Goal: Information Seeking & Learning: Compare options

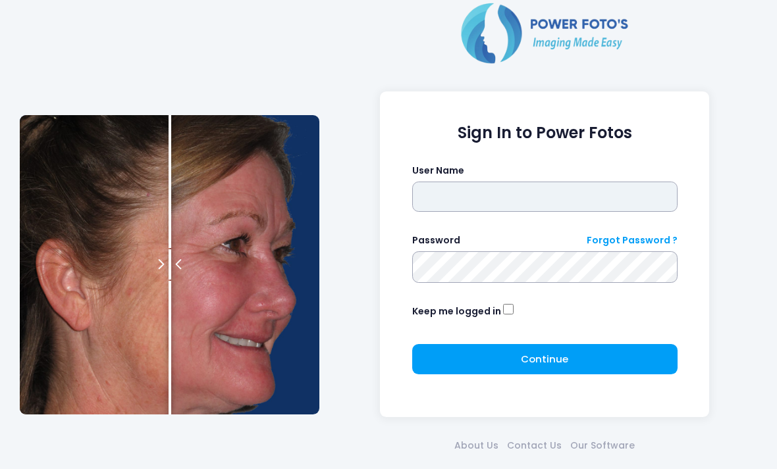
type input "**********"
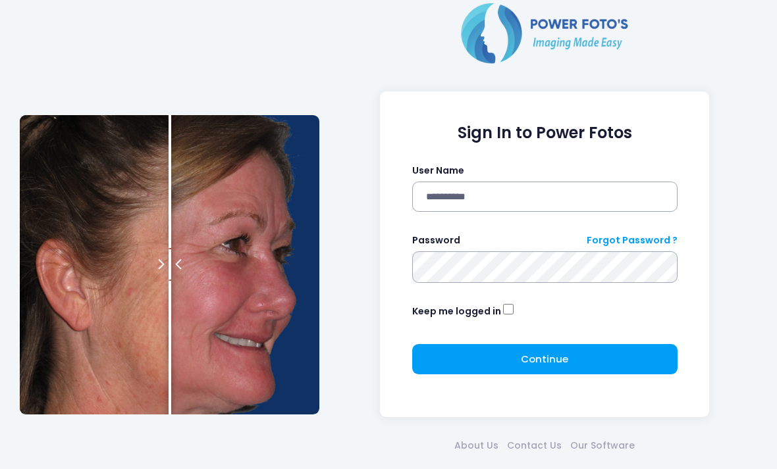
click button "submit" at bounding box center [0, 0] width 0 height 0
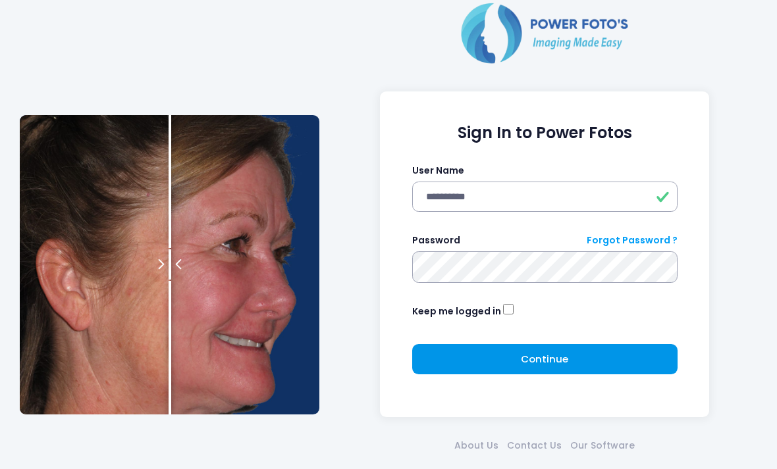
click at [581, 355] on button "Continue Please wait..." at bounding box center [544, 359] width 265 height 30
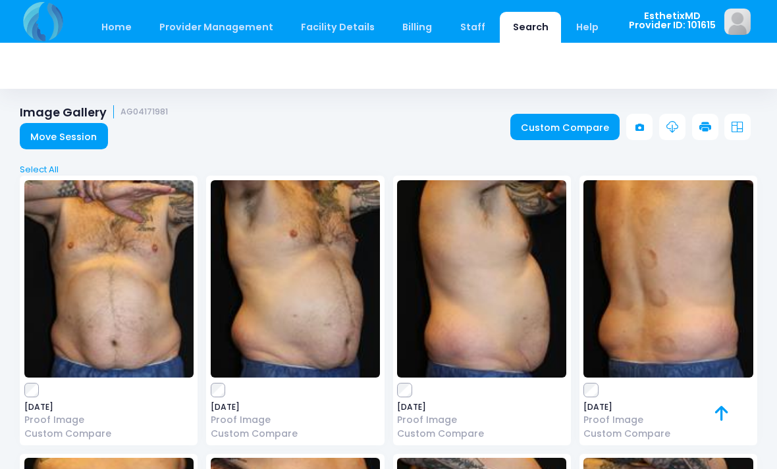
click at [127, 255] on img at bounding box center [108, 278] width 169 height 197
click at [313, 301] on img at bounding box center [295, 278] width 169 height 197
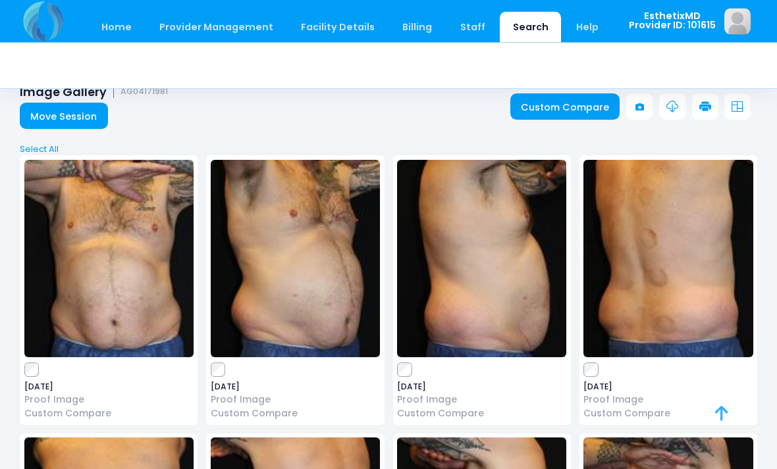
scroll to position [20, 0]
click at [86, 284] on img at bounding box center [108, 258] width 169 height 197
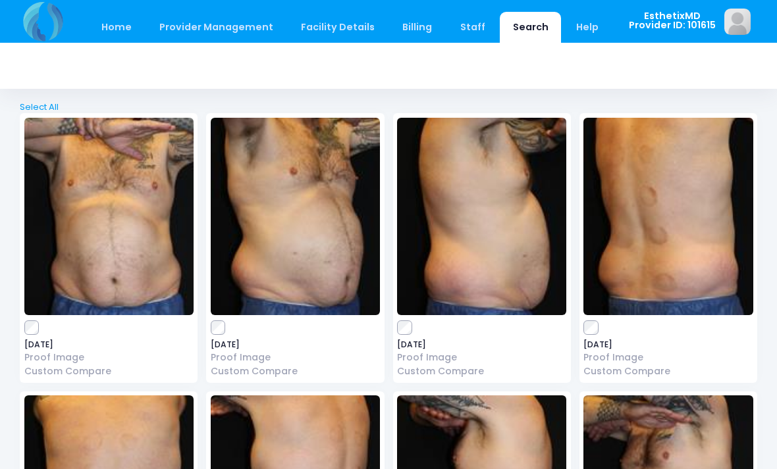
click at [287, 217] on img at bounding box center [295, 216] width 169 height 197
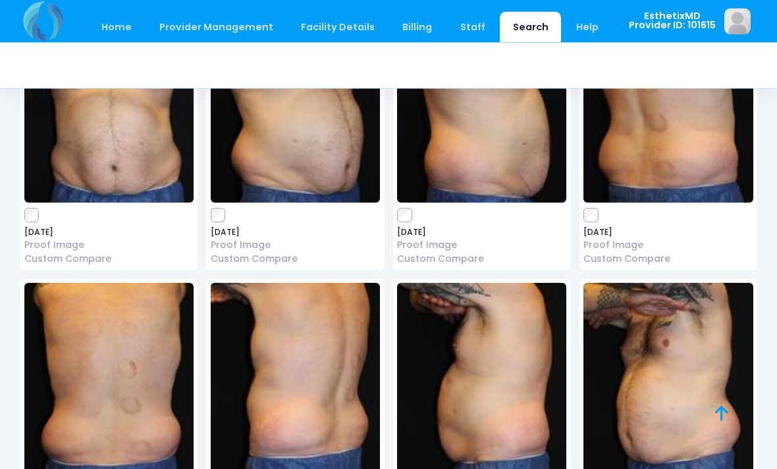
scroll to position [189, 0]
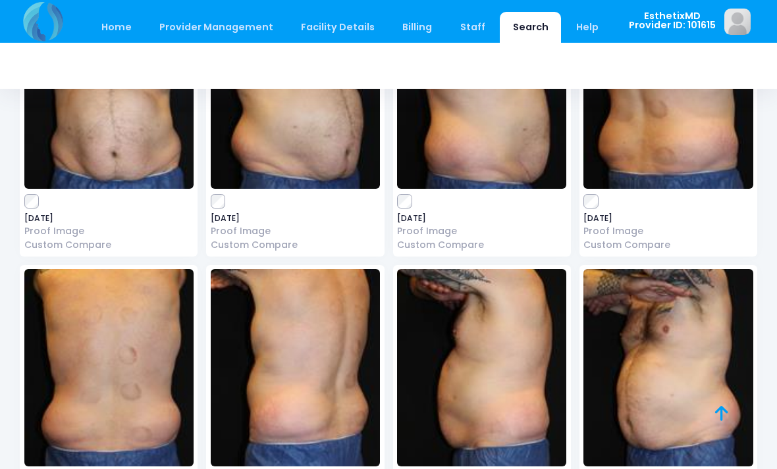
click at [94, 342] on img at bounding box center [108, 367] width 169 height 197
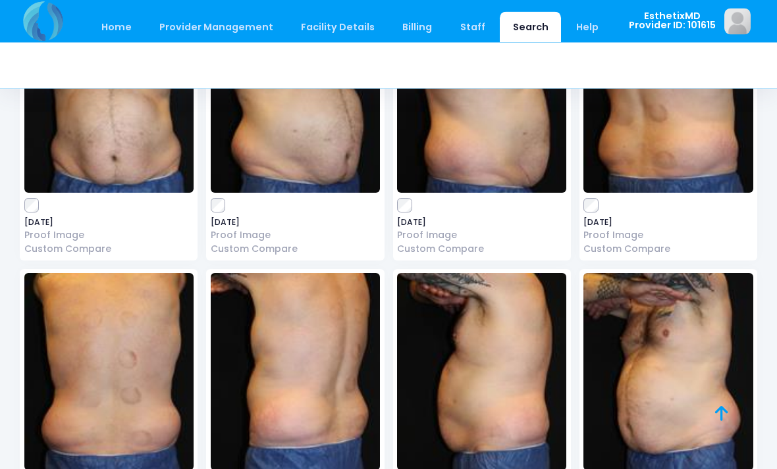
scroll to position [185, 0]
click at [527, 363] on img at bounding box center [481, 371] width 169 height 197
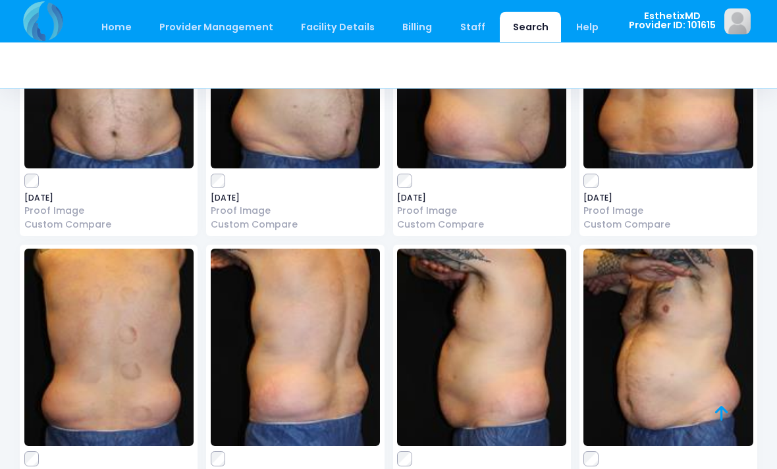
scroll to position [209, 0]
click at [712, 344] on img at bounding box center [667, 347] width 169 height 197
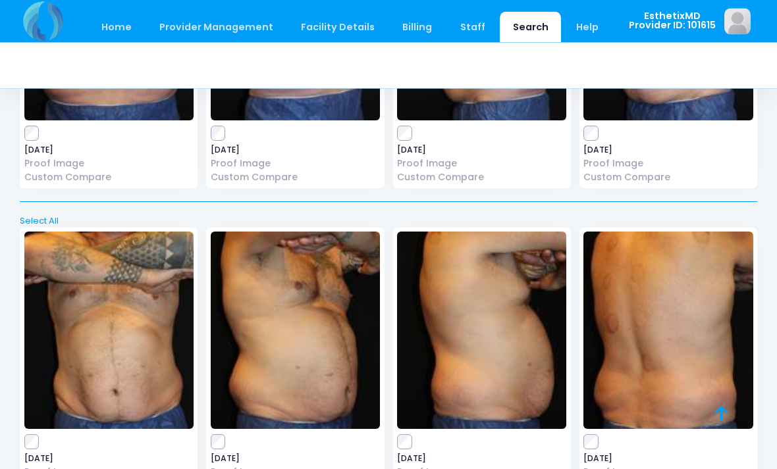
scroll to position [532, 0]
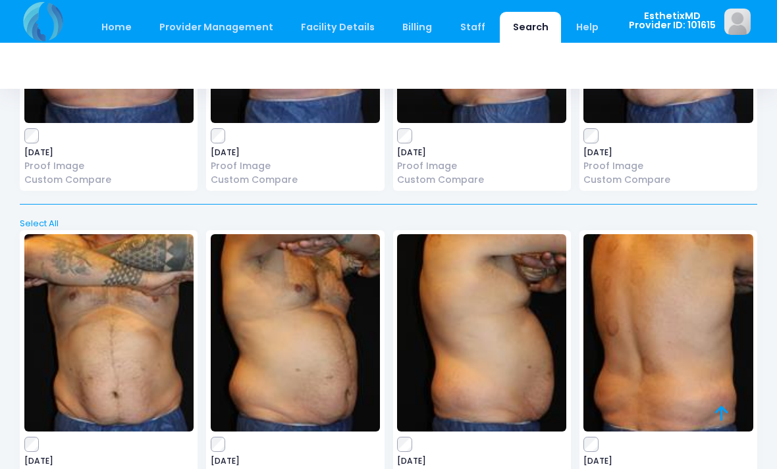
click at [151, 321] on img at bounding box center [108, 332] width 169 height 197
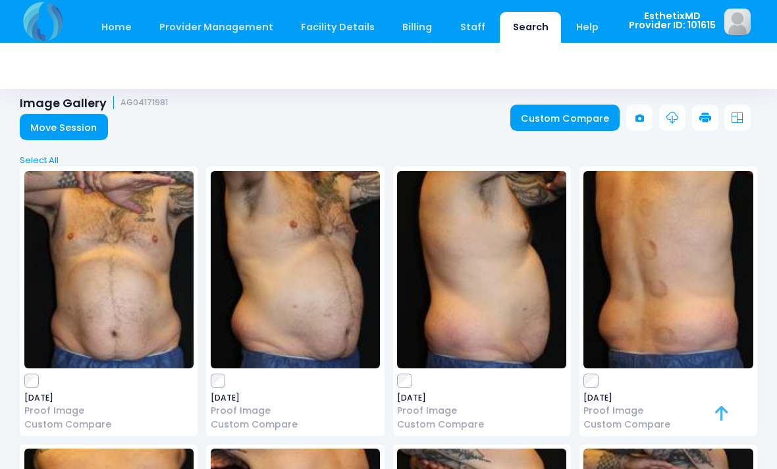
scroll to position [0, 0]
